Goal: Task Accomplishment & Management: Manage account settings

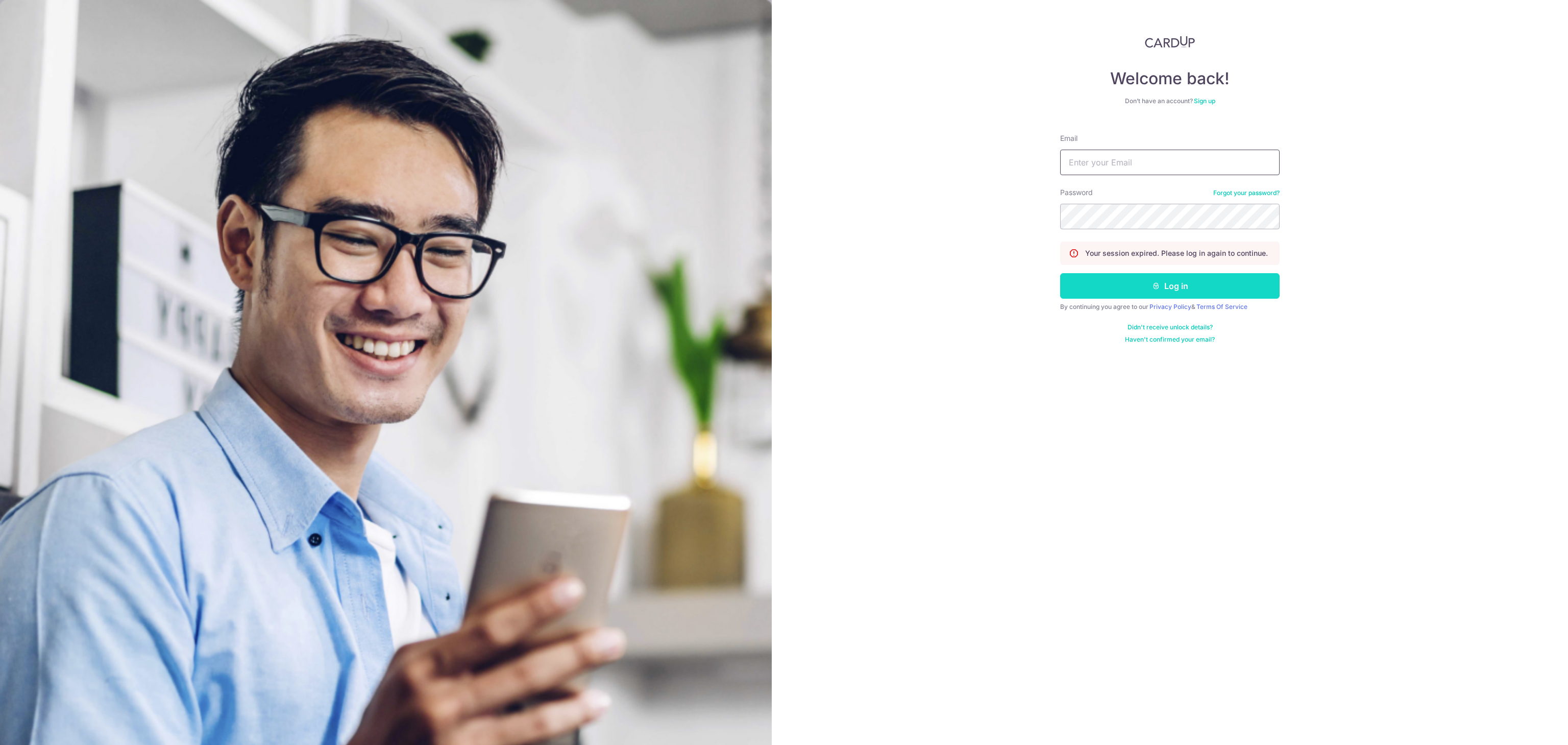
type input "[EMAIL_ADDRESS][DOMAIN_NAME]"
click at [1215, 293] on button "Log in" at bounding box center [1170, 285] width 219 height 25
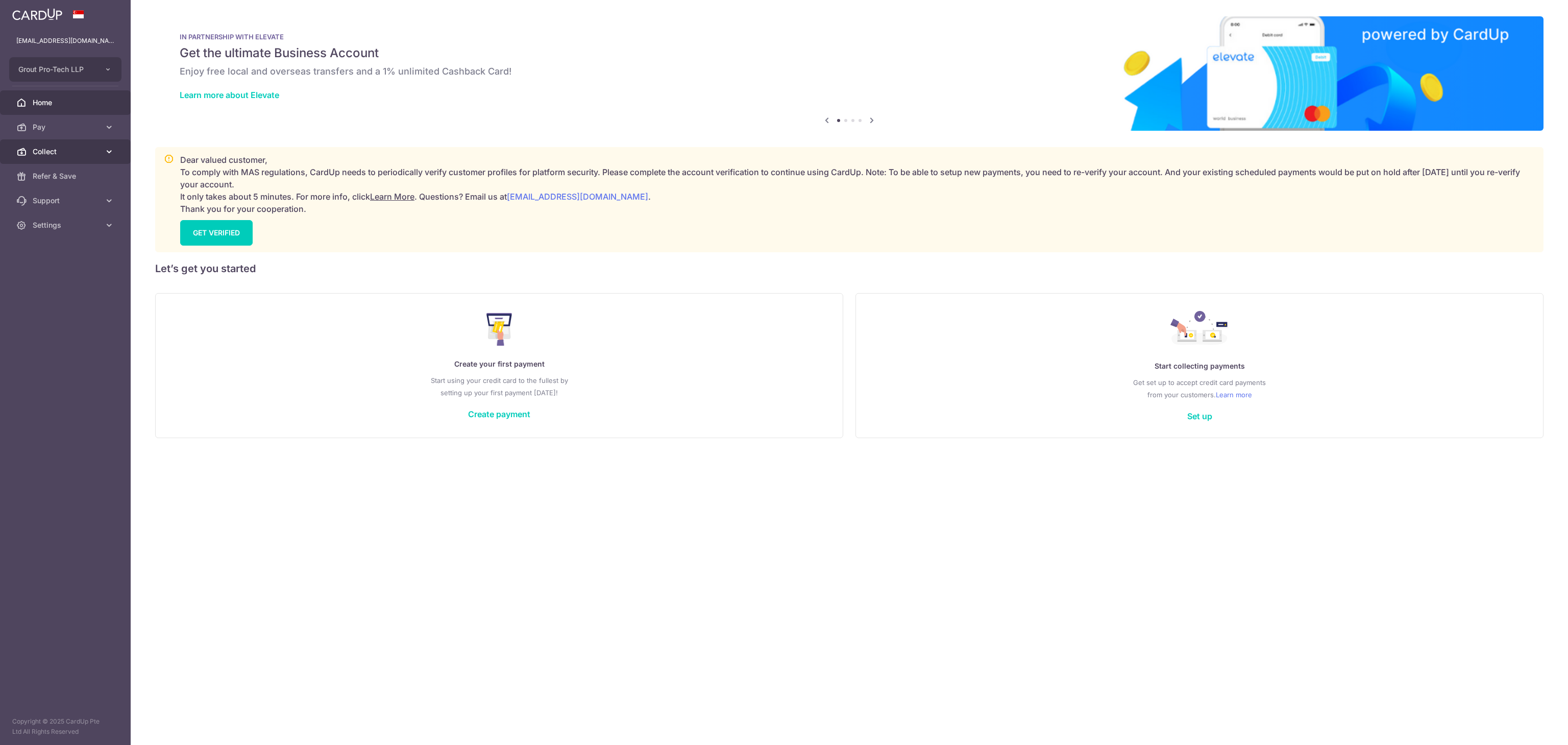
click at [29, 153] on link "Collect" at bounding box center [65, 152] width 131 height 25
click at [47, 185] on link "Dashboard" at bounding box center [65, 176] width 131 height 25
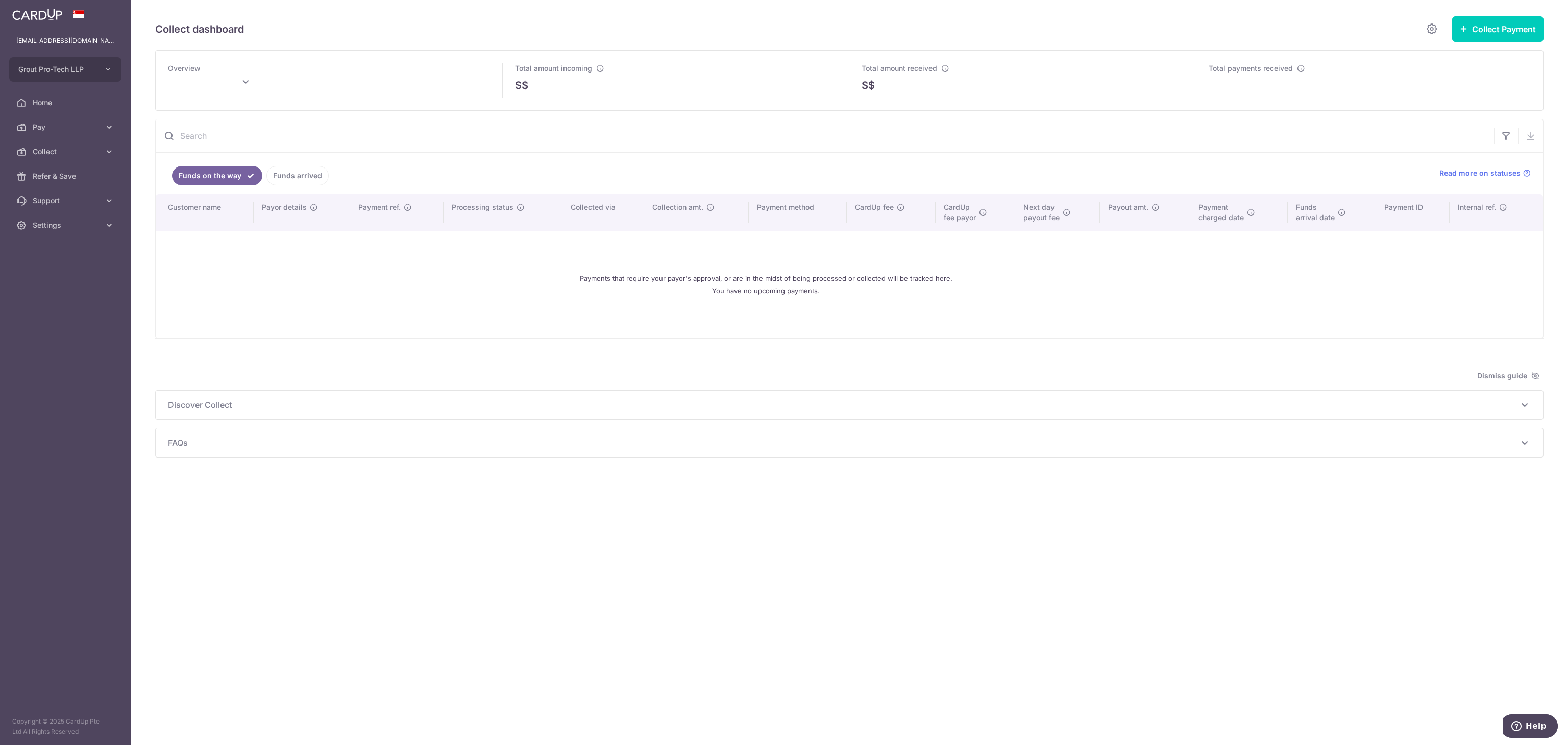
click at [301, 173] on link "Funds arrived" at bounding box center [297, 175] width 63 height 19
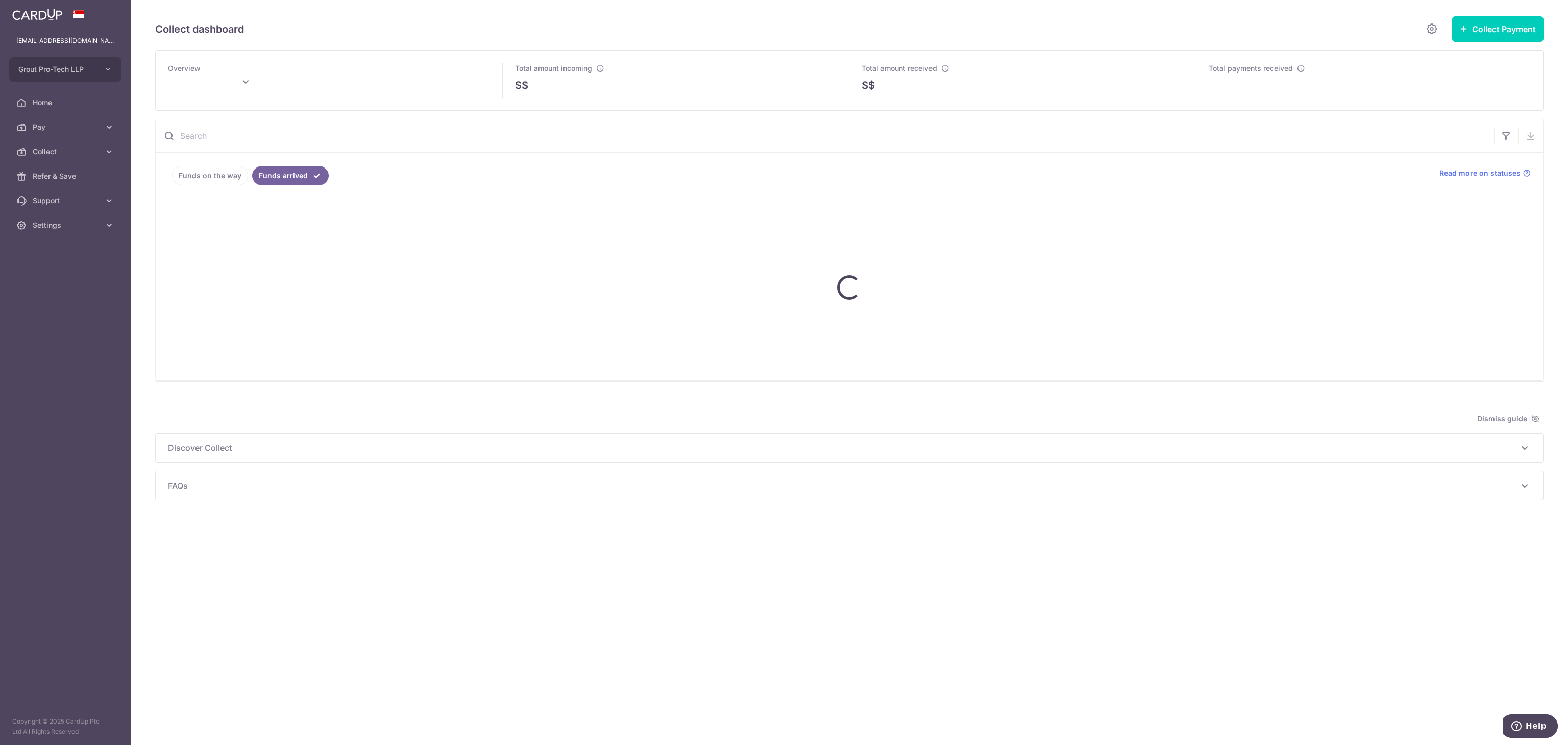
click at [215, 179] on link "Funds on the way" at bounding box center [210, 175] width 76 height 19
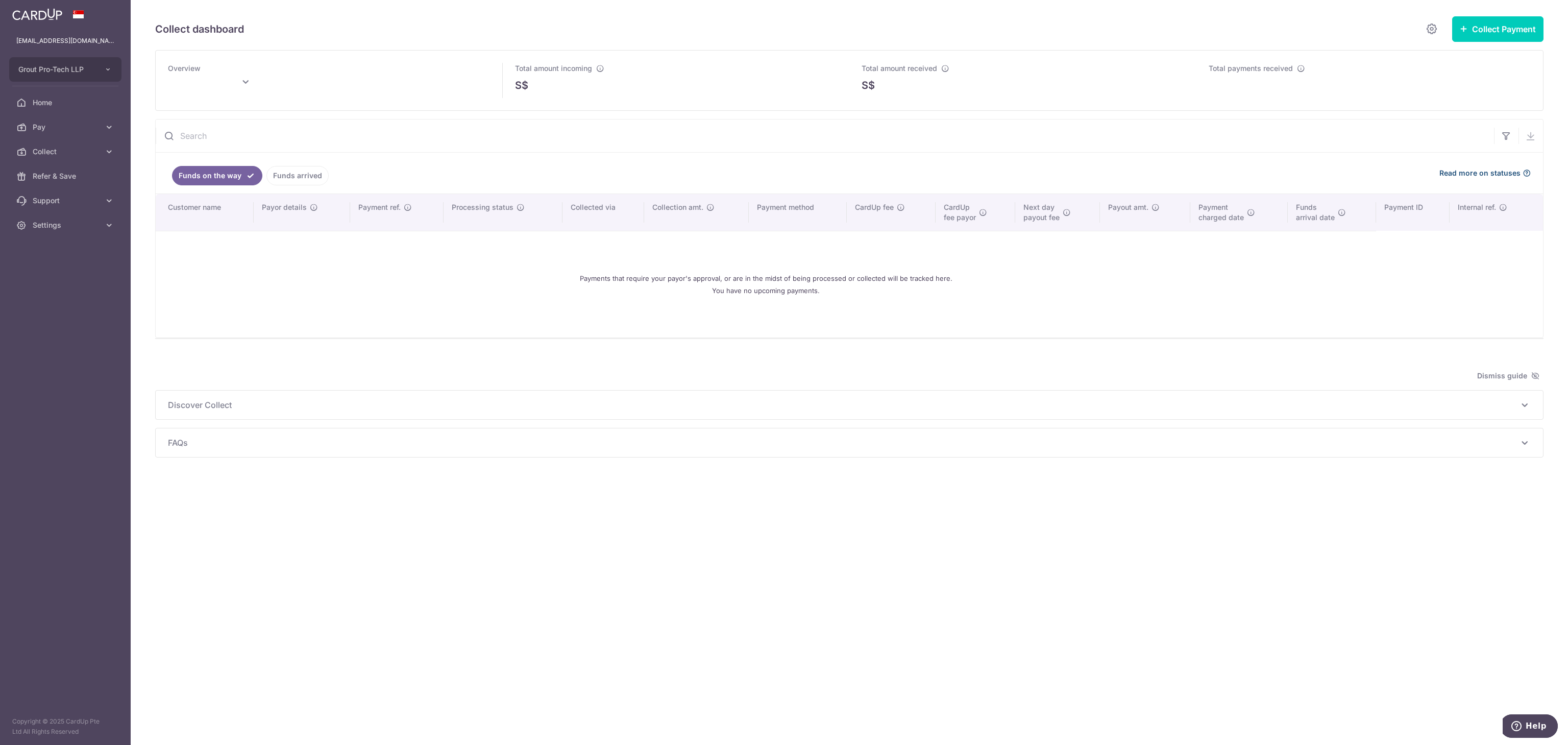
click at [1499, 178] on span "Read more on statuses" at bounding box center [1480, 173] width 81 height 10
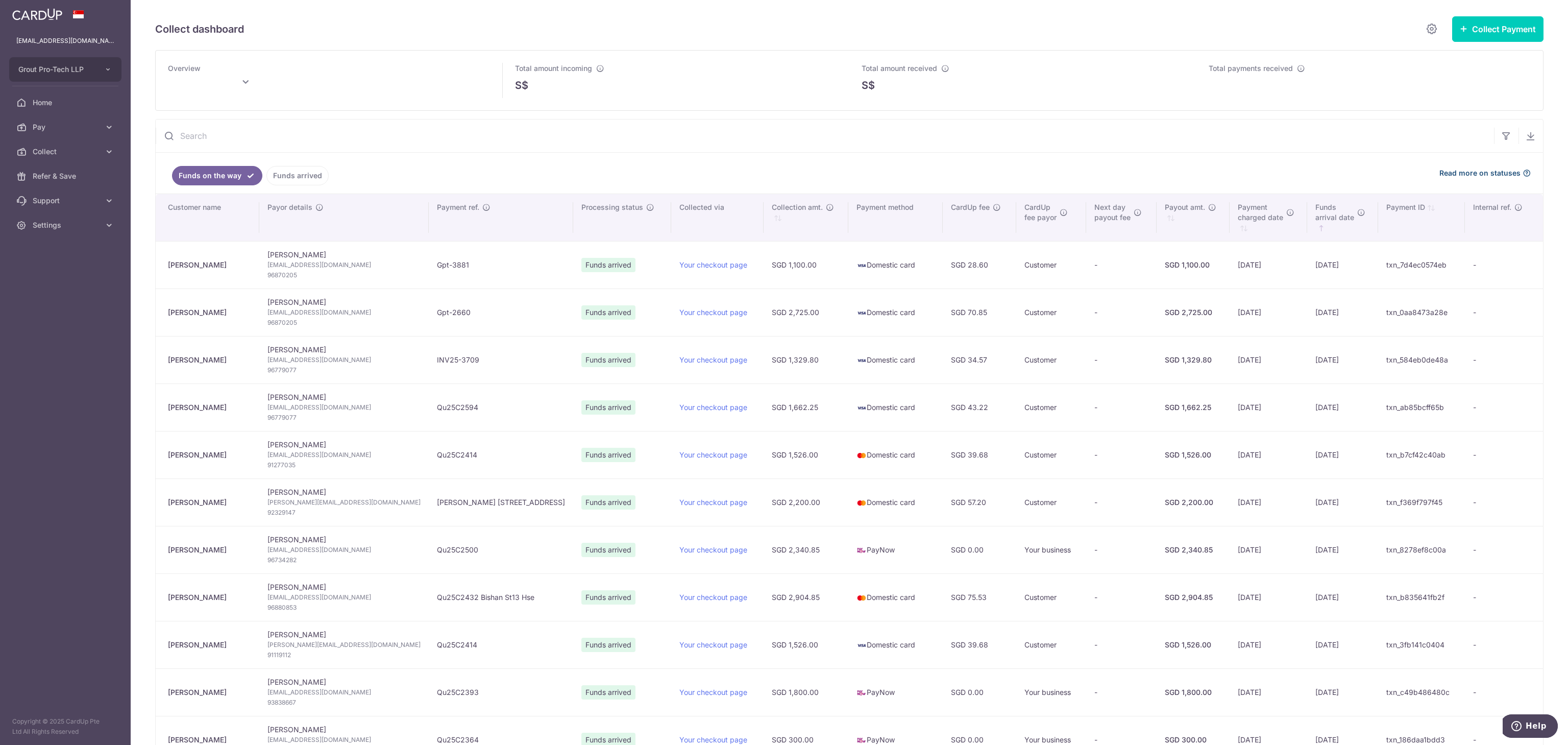
type input "October 2025"
click at [300, 177] on link "Funds arrived" at bounding box center [297, 175] width 63 height 19
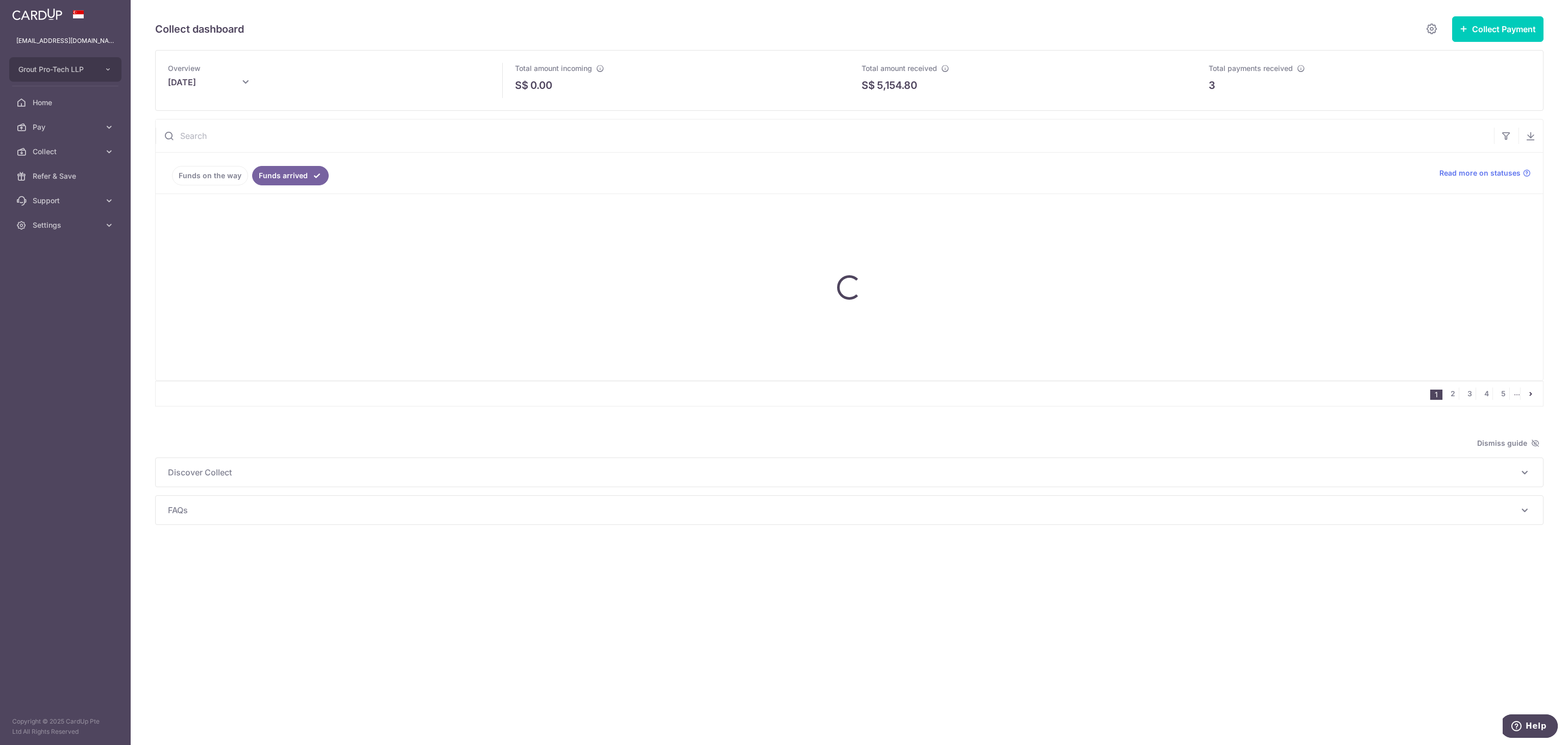
click at [225, 183] on link "Funds on the way" at bounding box center [210, 175] width 76 height 19
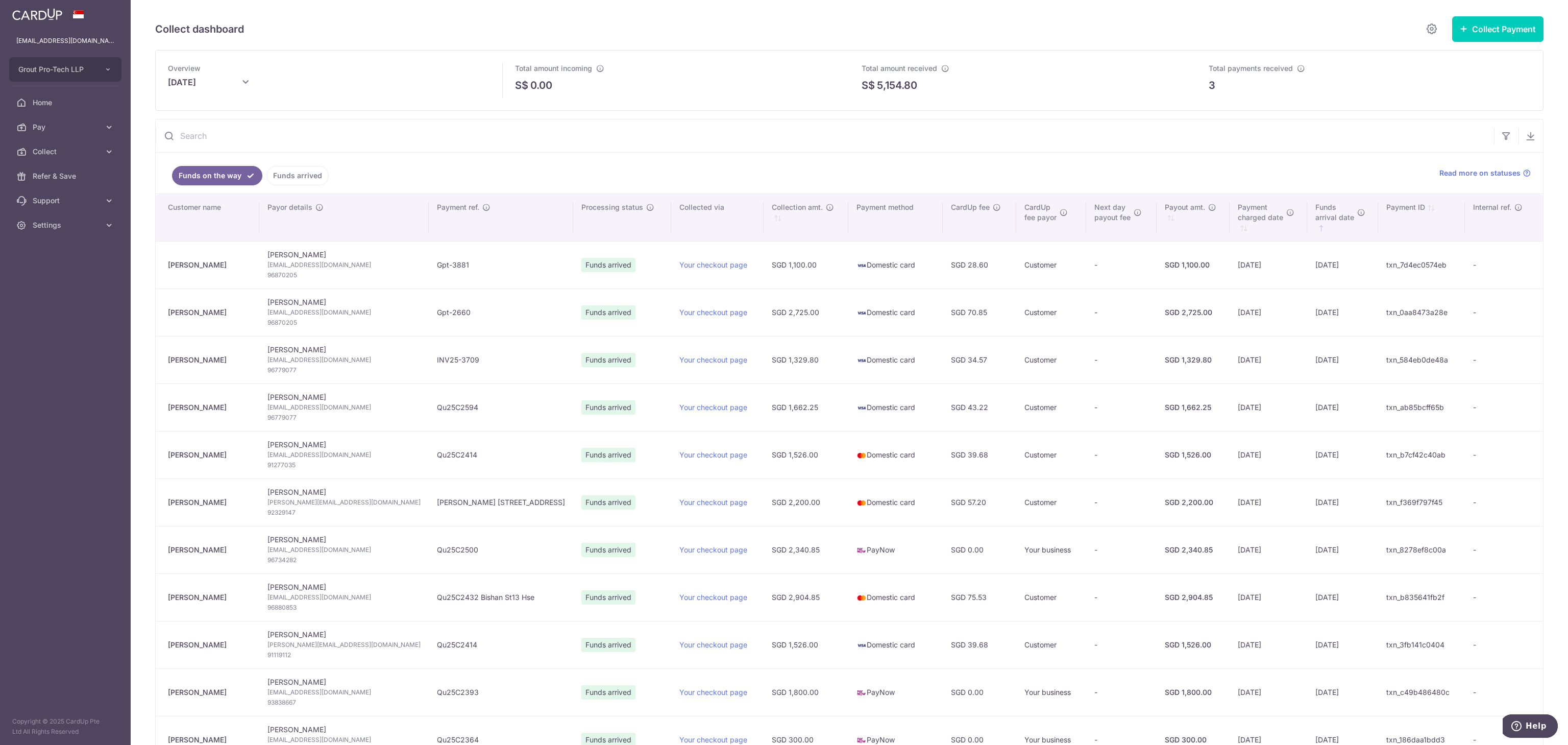
click at [288, 109] on div "Overview October 2025" at bounding box center [329, 80] width 347 height 60
click at [302, 175] on link "Funds arrived" at bounding box center [297, 175] width 63 height 19
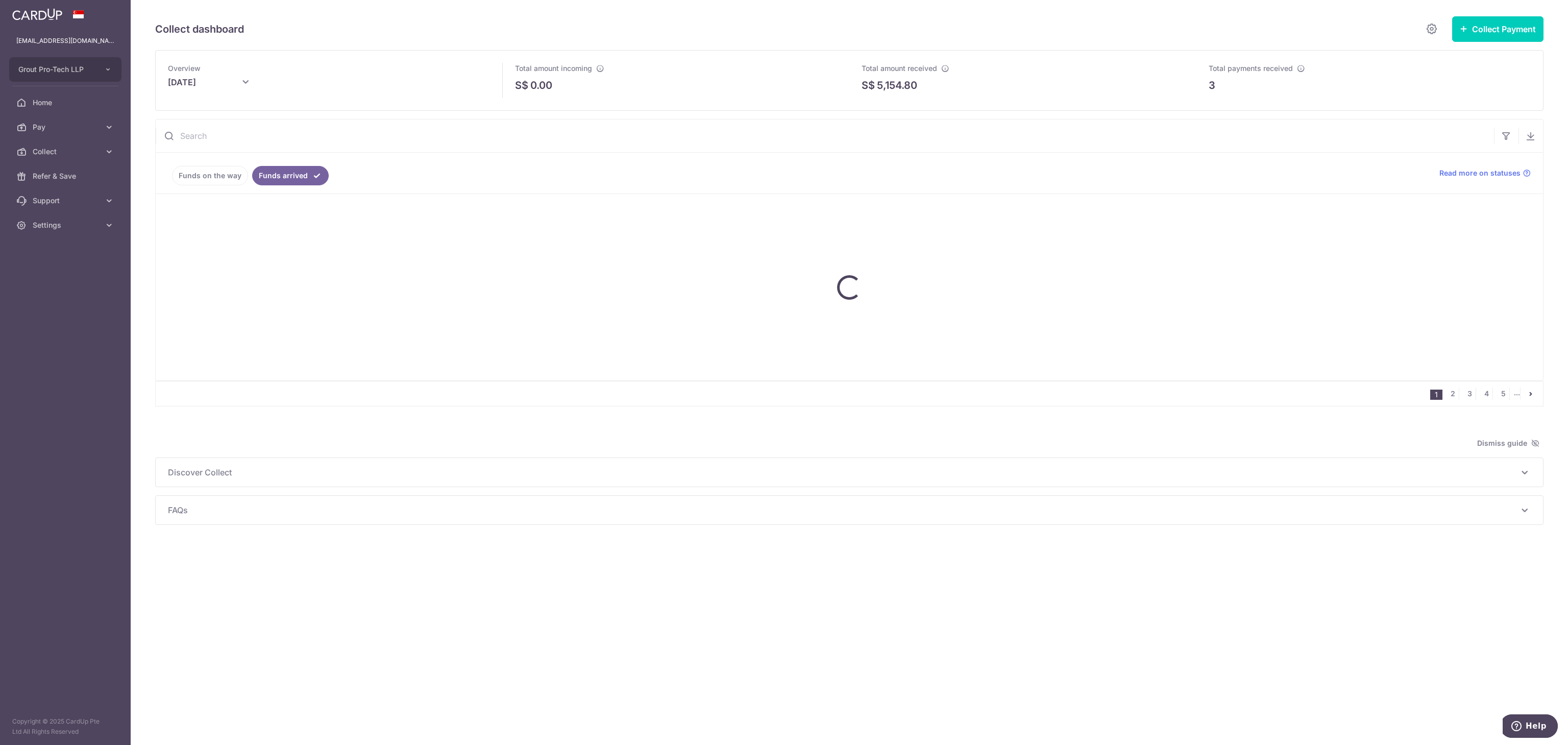
click at [382, 78] on div "Overview October 2025" at bounding box center [329, 80] width 323 height 35
click at [76, 150] on span "Collect" at bounding box center [67, 151] width 67 height 10
click at [85, 185] on link "Dashboard" at bounding box center [65, 176] width 131 height 25
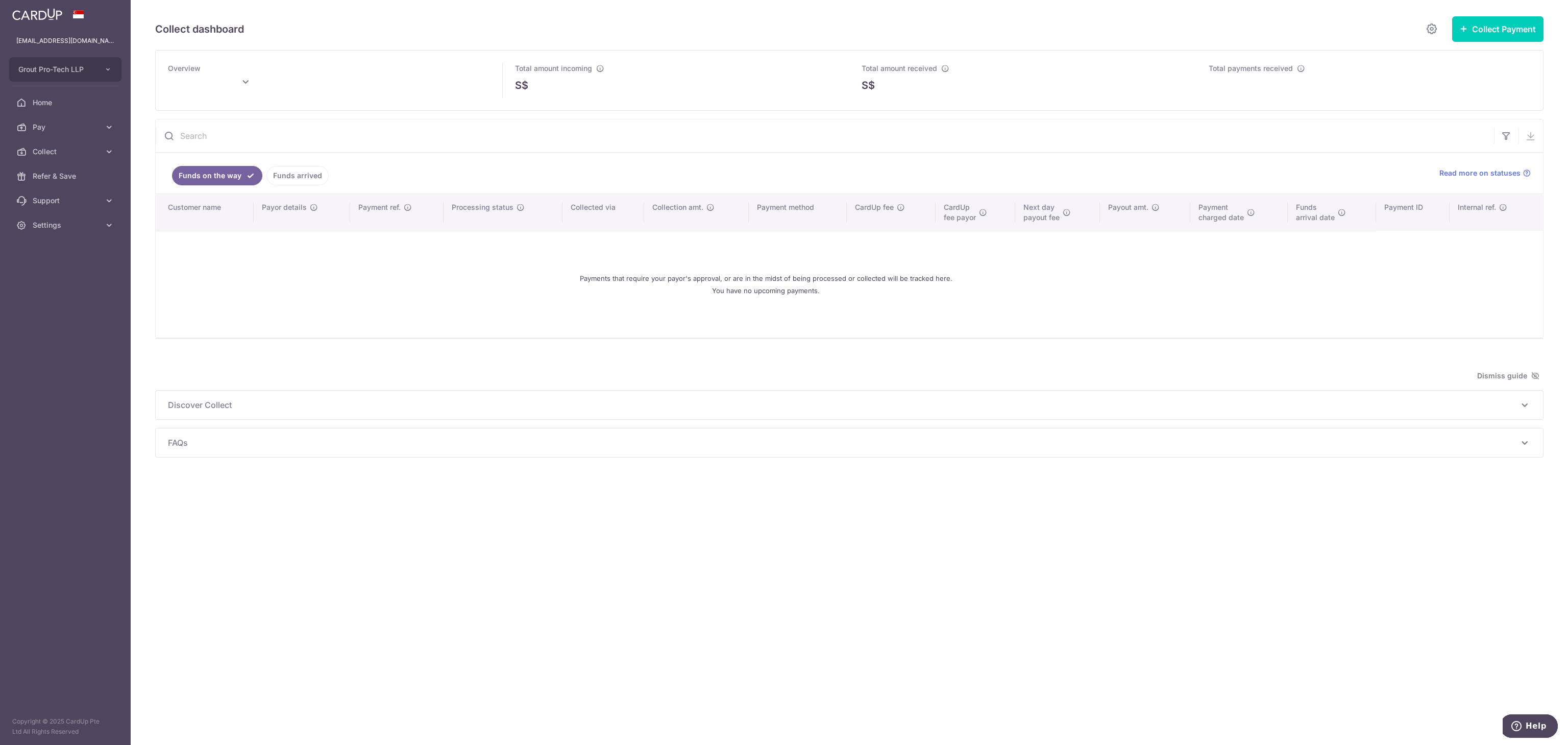
click at [1536, 152] on div at bounding box center [1531, 136] width 25 height 33
type input "October 2025"
click at [638, 127] on input "text" at bounding box center [825, 136] width 1338 height 33
click at [1213, 87] on p "3" at bounding box center [1212, 85] width 7 height 15
click at [1212, 87] on p "3" at bounding box center [1212, 85] width 7 height 15
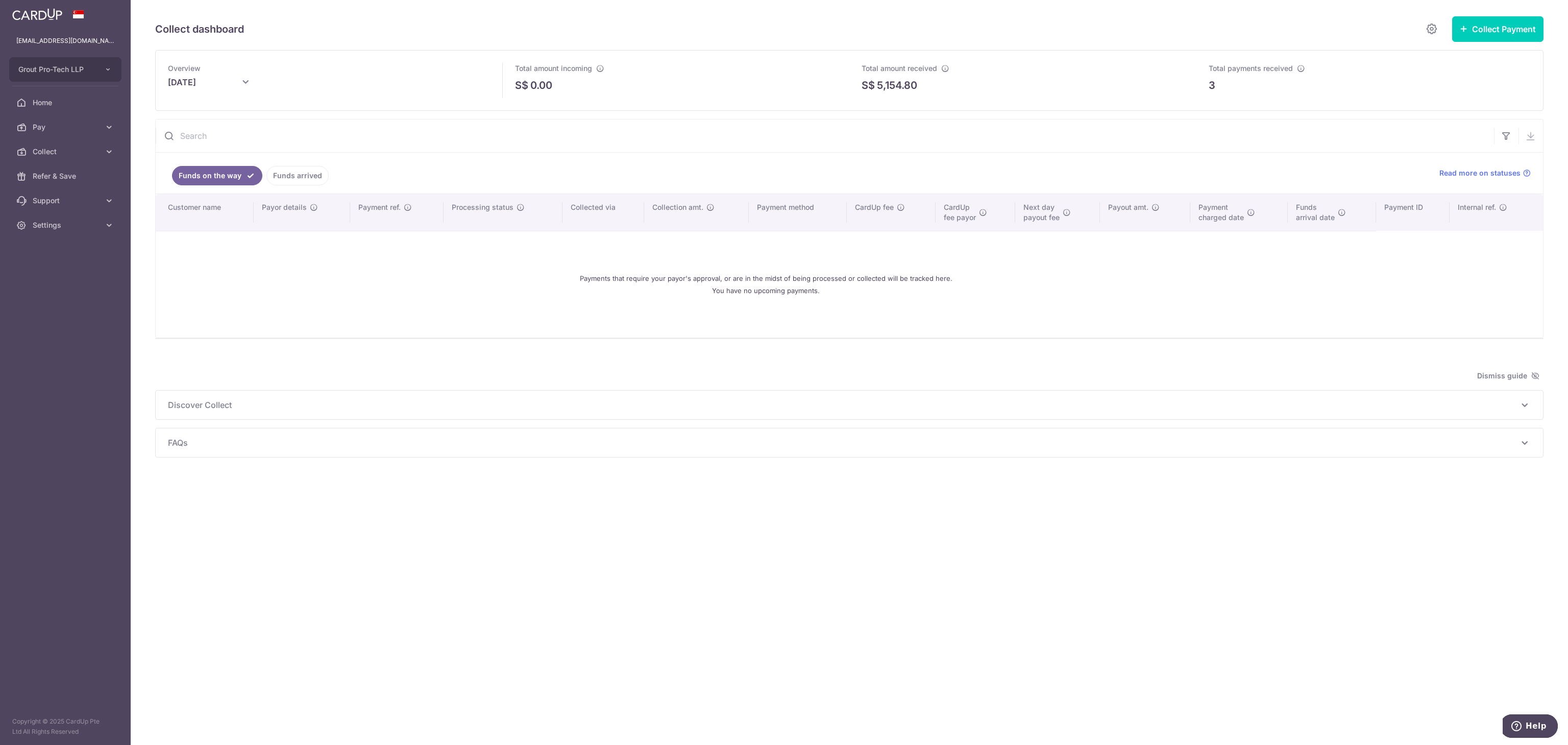
click at [810, 128] on input "text" at bounding box center [825, 136] width 1338 height 33
click at [59, 122] on span "Pay" at bounding box center [67, 127] width 67 height 10
click at [57, 272] on link "Collect" at bounding box center [65, 263] width 131 height 25
click at [58, 296] on link "Dashboard" at bounding box center [65, 287] width 131 height 25
click at [1254, 347] on div at bounding box center [849, 344] width 1389 height 10
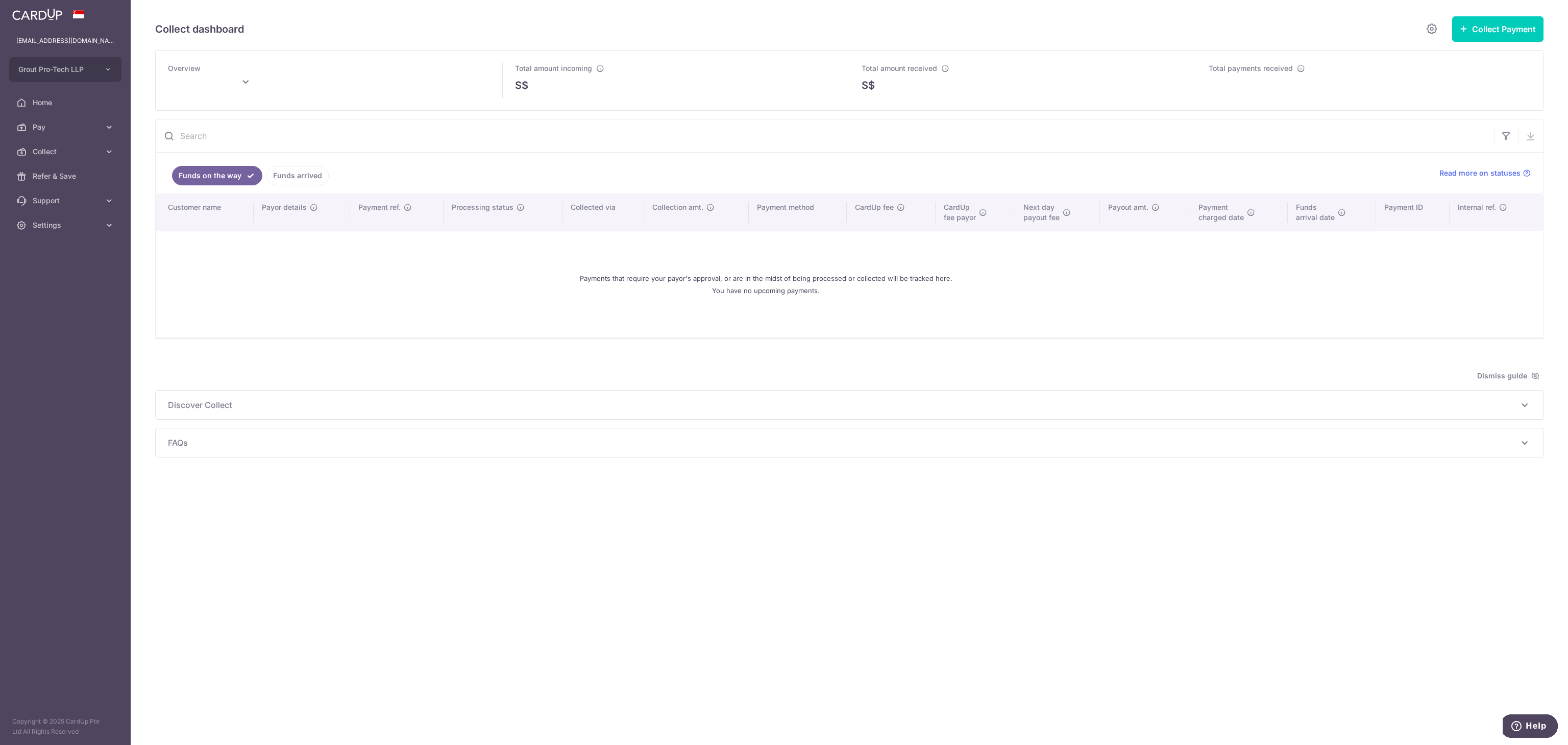
click at [1382, 627] on div "Collect dashboard Collect Payment Create request to collect payments Custom Pay…" at bounding box center [849, 372] width 1437 height 745
type input "October 2025"
